Goal: Transaction & Acquisition: Purchase product/service

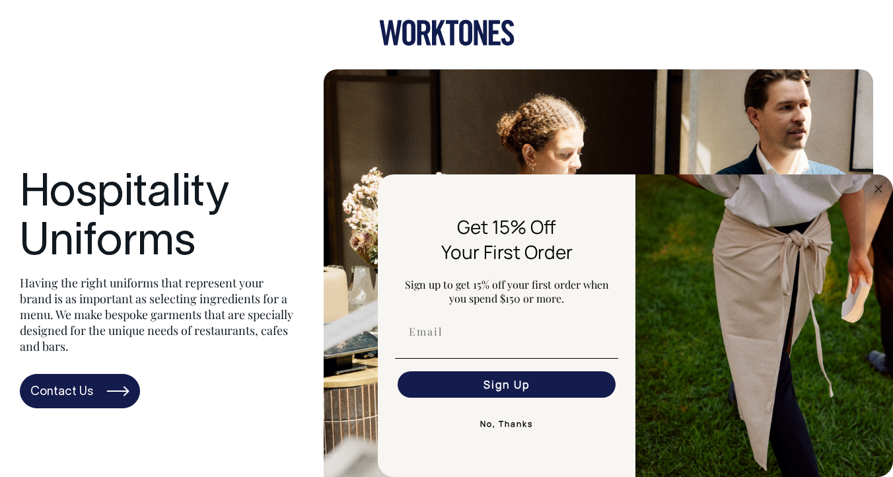
click at [507, 427] on button "No, Thanks" at bounding box center [506, 424] width 223 height 26
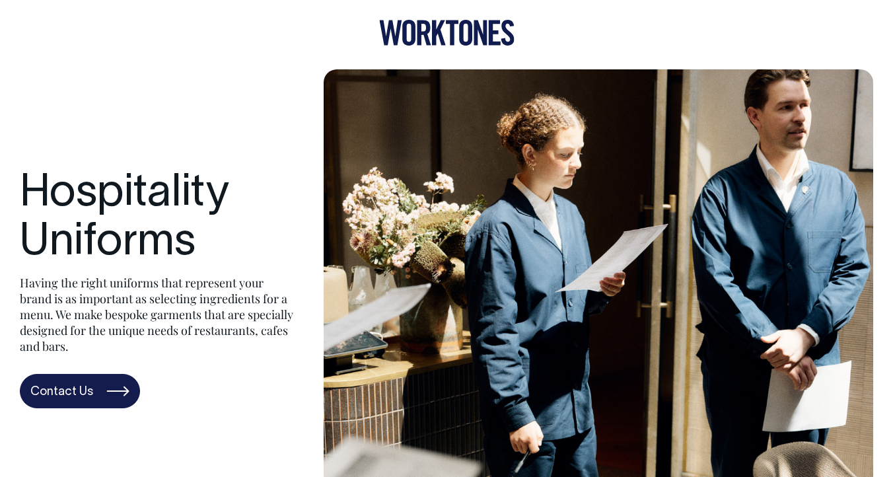
click at [447, 28] on icon at bounding box center [446, 33] width 135 height 26
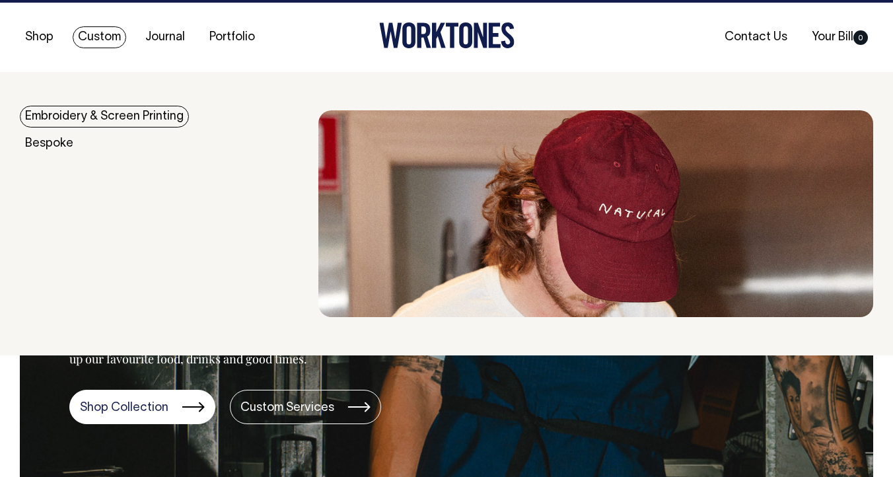
scroll to position [17, 0]
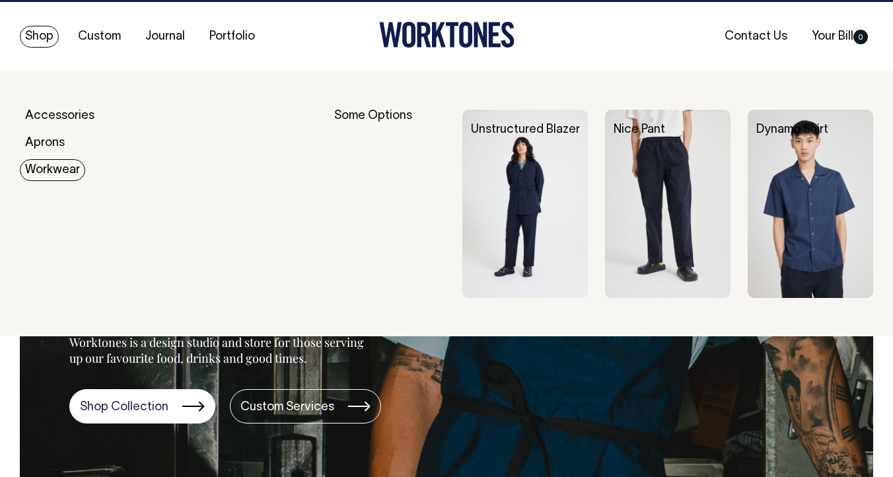
click at [44, 164] on link "Workwear" at bounding box center [52, 170] width 65 height 22
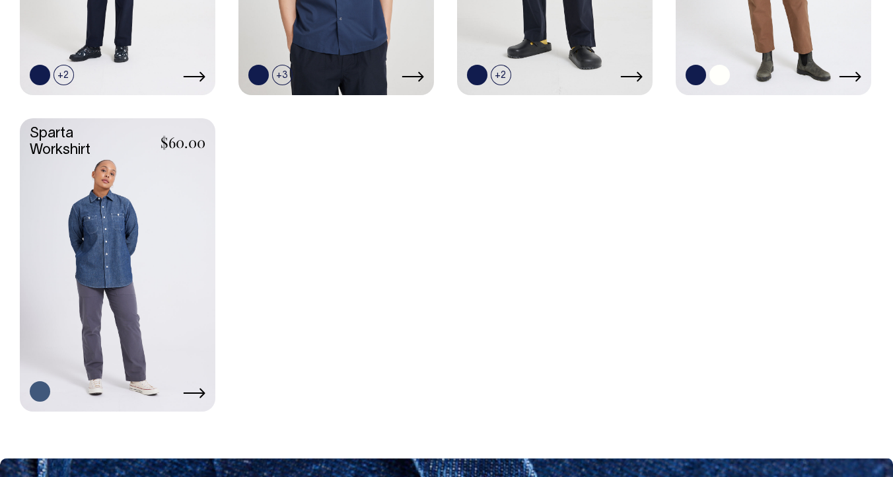
scroll to position [855, 0]
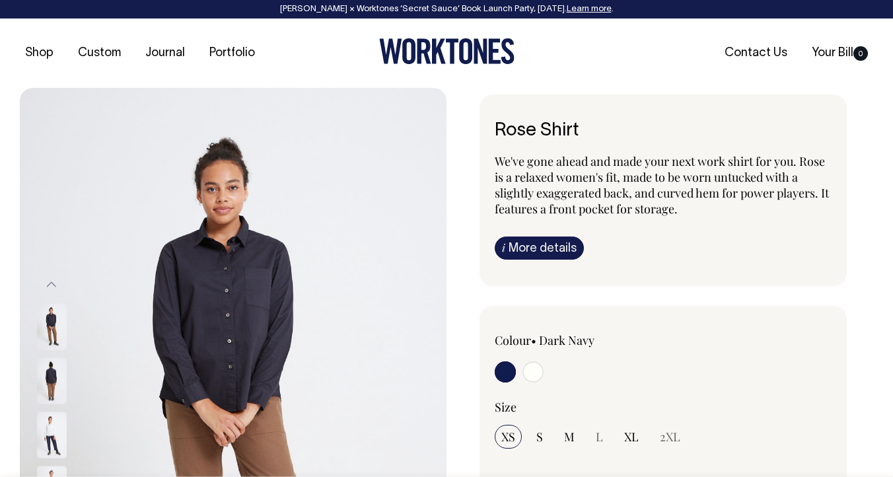
click at [536, 377] on input "radio" at bounding box center [533, 371] width 21 height 21
radio input "true"
select select "Off-White"
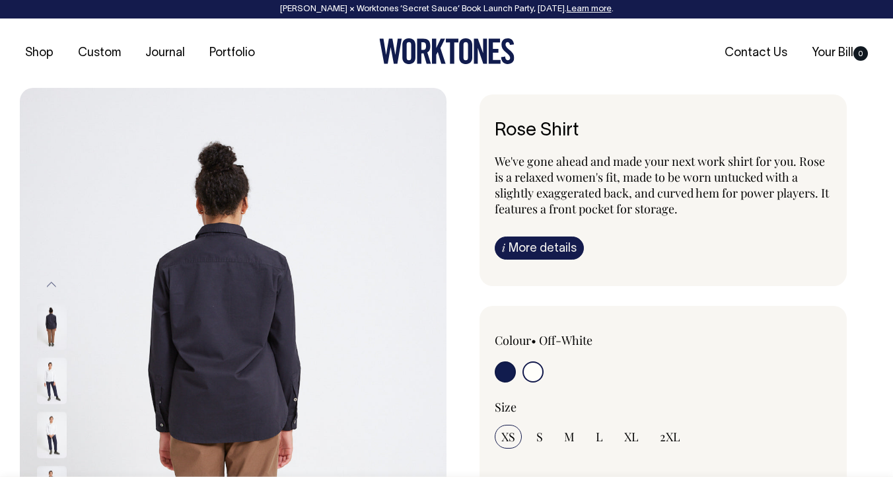
click at [696, 81] on div "Shop Custom Journal Portfolio Contact Us Your Bill 0" at bounding box center [446, 52] width 893 height 69
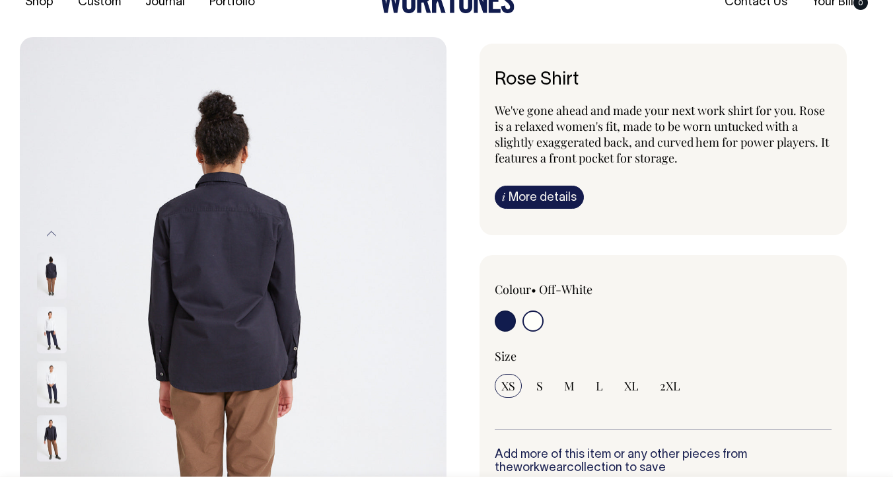
scroll to position [52, 0]
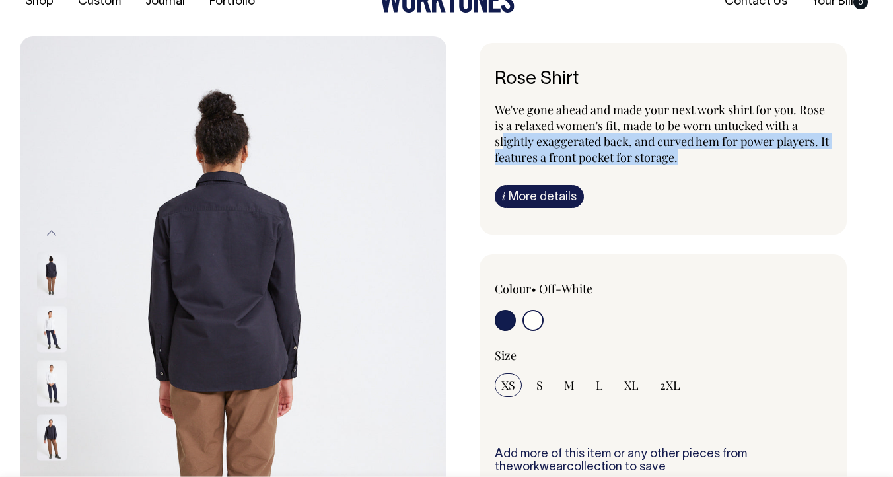
drag, startPoint x: 503, startPoint y: 139, endPoint x: 676, endPoint y: 190, distance: 180.2
click at [672, 188] on div "We've gone ahead and made your next work shirt for you. Rose is a relaxed women…" at bounding box center [663, 155] width 337 height 106
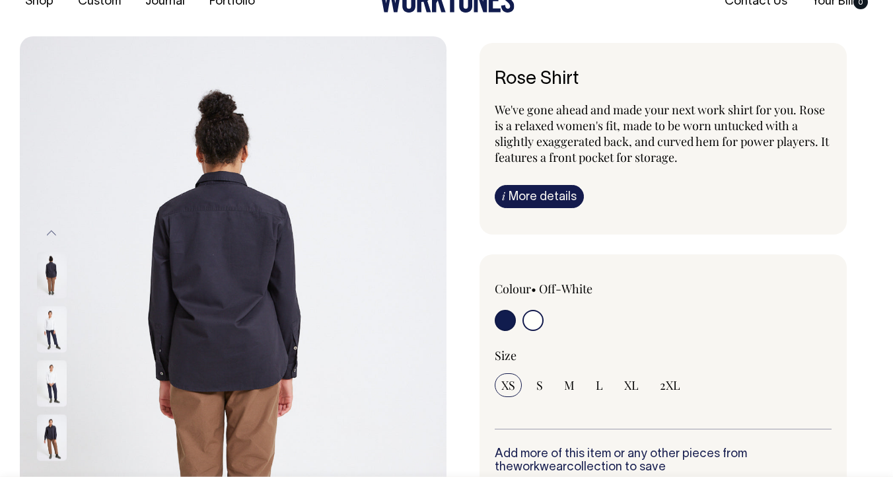
click at [676, 190] on div "i More details Material Made from 100% cotton which has been sanforised, a trea…" at bounding box center [663, 196] width 337 height 23
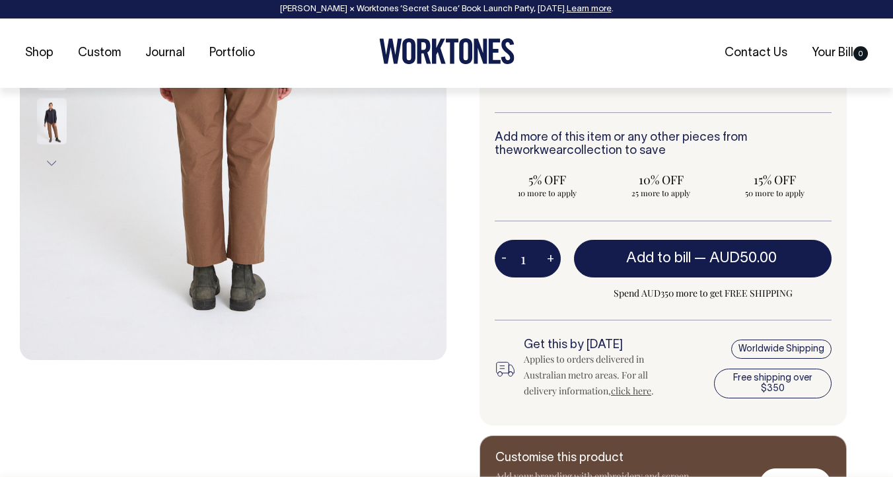
scroll to position [369, 0]
